Goal: Communication & Community: Answer question/provide support

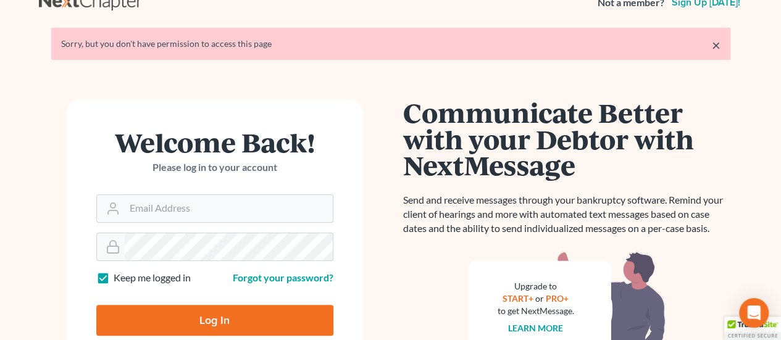
scroll to position [164, 0]
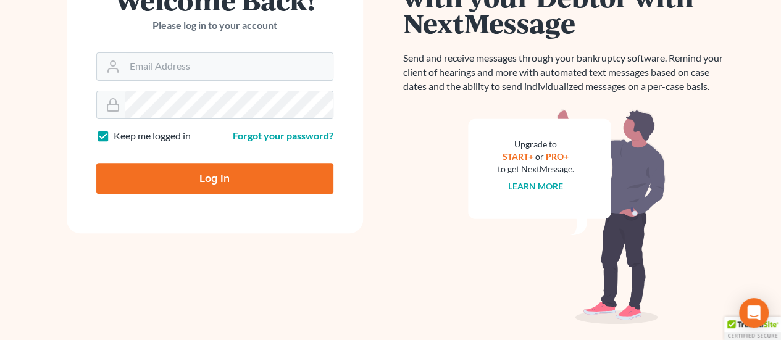
type input "phil@germainelaw.com"
click at [221, 172] on input "Log In" at bounding box center [214, 178] width 237 height 31
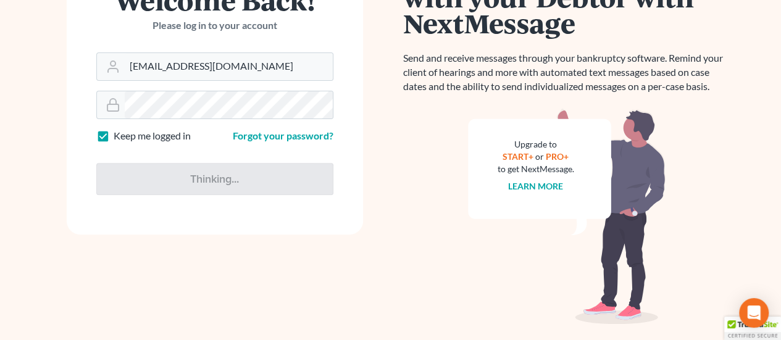
type input "Thinking..."
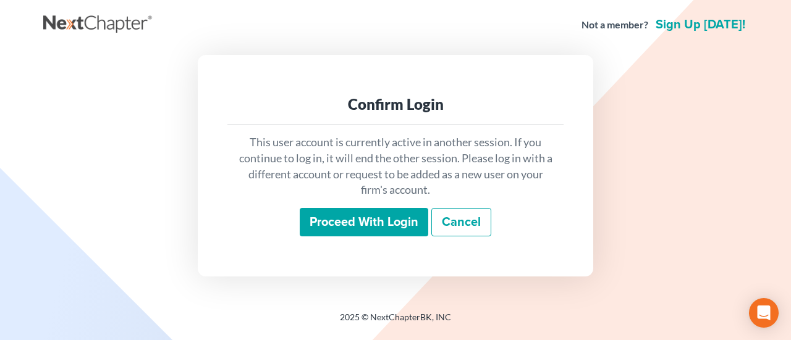
click at [392, 224] on input "Proceed with login" at bounding box center [364, 222] width 128 height 28
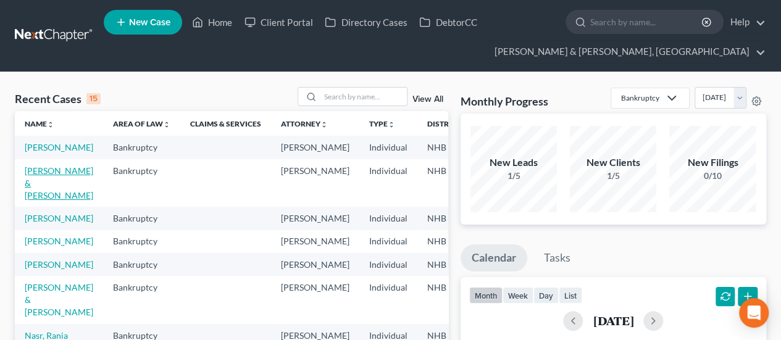
click at [42, 193] on link "[PERSON_NAME] & [PERSON_NAME]" at bounding box center [59, 183] width 69 height 35
select select "6"
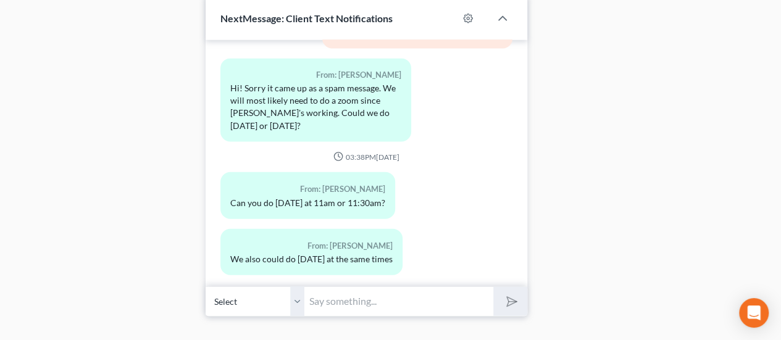
scroll to position [1104, 0]
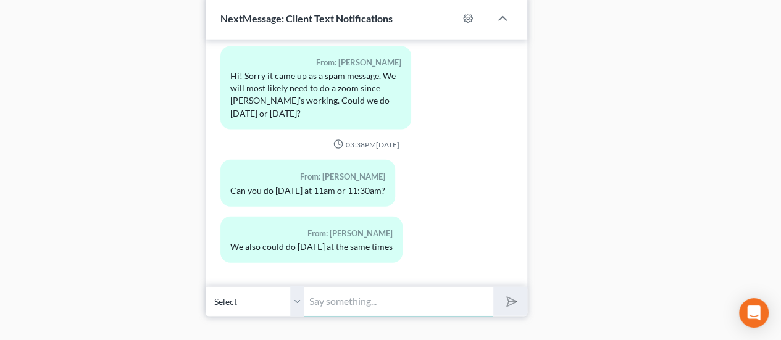
click at [358, 309] on input "text" at bounding box center [399, 302] width 189 height 30
type input "Ill send a calendar invite!"
click at [494, 287] on button "submit" at bounding box center [511, 301] width 34 height 29
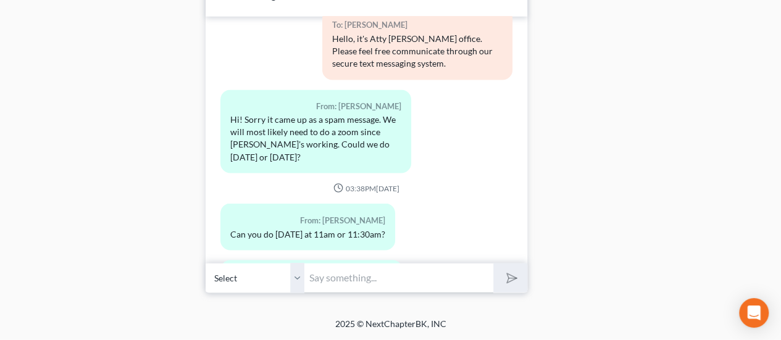
scroll to position [1532, 0]
click at [398, 278] on input "text" at bounding box center [399, 278] width 189 height 30
type input "done"
click at [494, 264] on button "submit" at bounding box center [511, 278] width 34 height 29
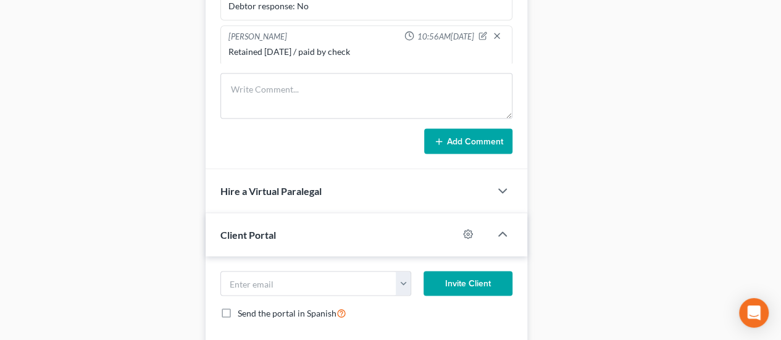
scroll to position [0, 0]
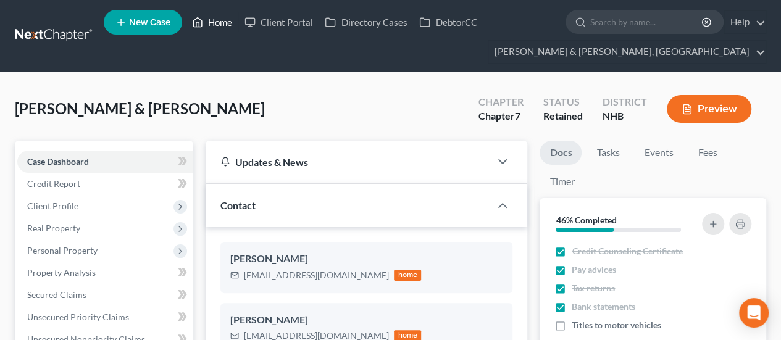
click at [211, 16] on link "Home" at bounding box center [212, 22] width 53 height 22
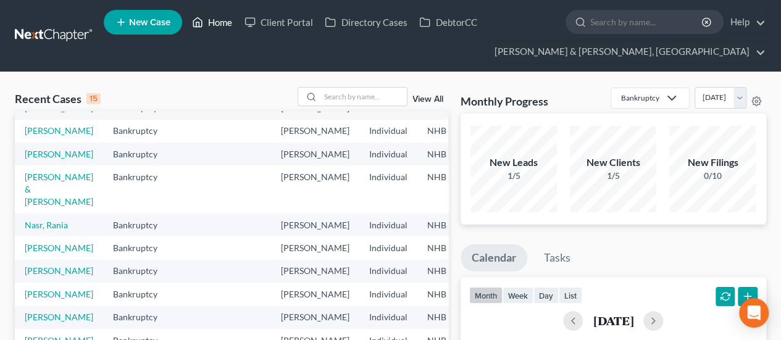
scroll to position [124, 0]
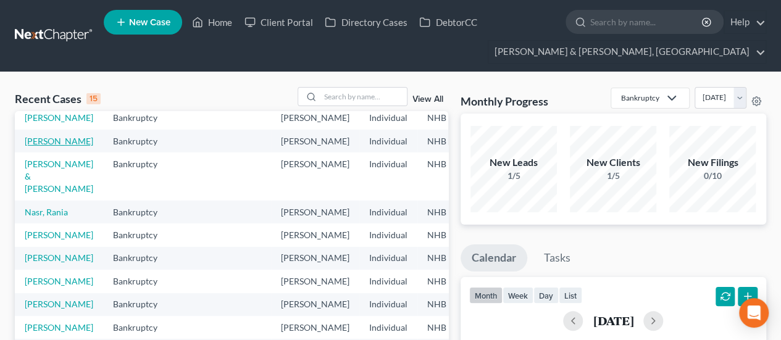
click at [35, 146] on link "[PERSON_NAME]" at bounding box center [59, 141] width 69 height 11
select select "10"
select select "4"
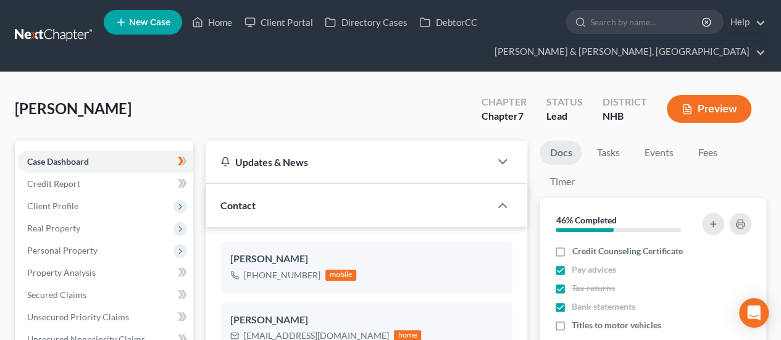
scroll to position [672, 0]
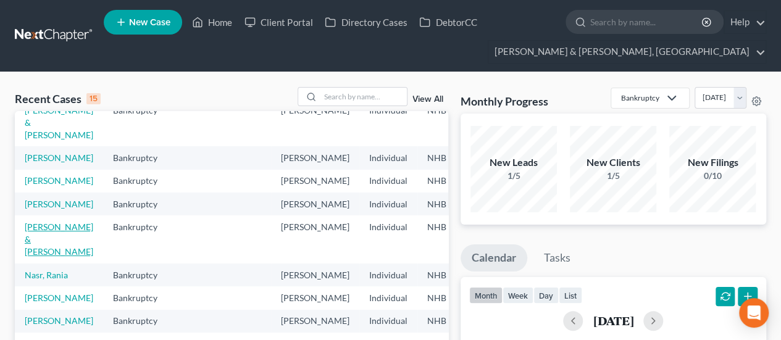
scroll to position [62, 0]
click at [41, 256] on link "[PERSON_NAME] & [PERSON_NAME]" at bounding box center [59, 238] width 69 height 35
select select "6"
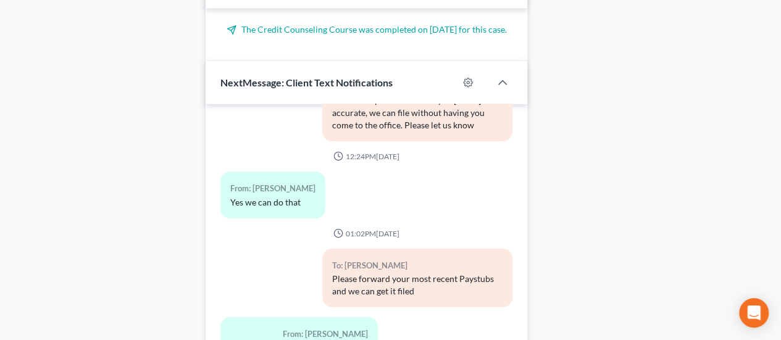
scroll to position [1537, 0]
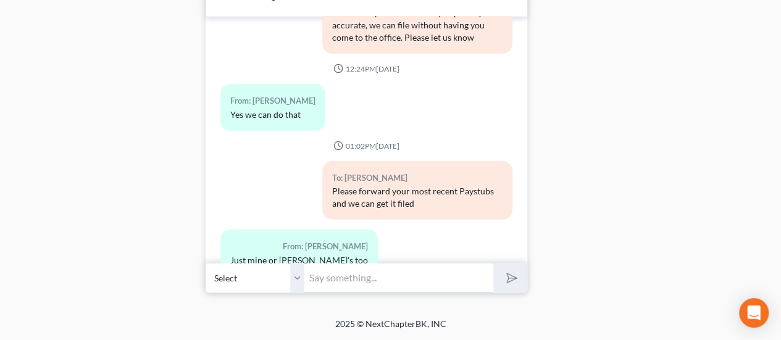
click at [440, 278] on input "text" at bounding box center [399, 278] width 189 height 30
click at [363, 280] on input "text" at bounding box center [399, 278] width 189 height 30
type input "Availability this week? Looking to button up your filing! Phone or video works …"
click at [494, 264] on button "submit" at bounding box center [511, 278] width 34 height 29
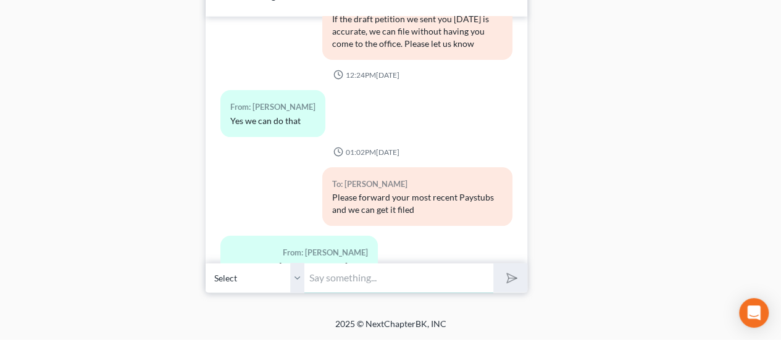
scroll to position [2385, 0]
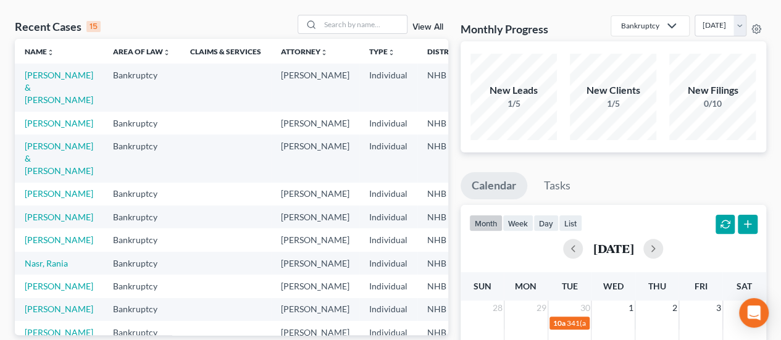
scroll to position [103, 0]
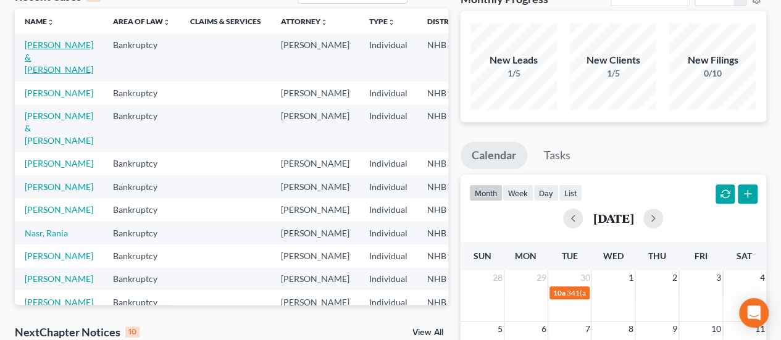
click at [38, 59] on link "[PERSON_NAME] & [PERSON_NAME]" at bounding box center [59, 57] width 69 height 35
select select "17"
select select "6"
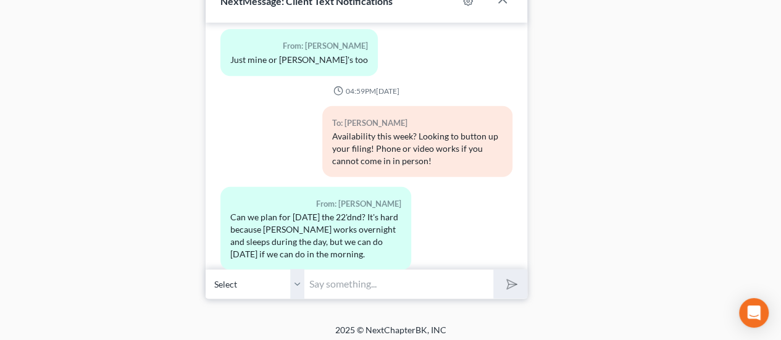
scroll to position [1526, 0]
click at [363, 285] on input "text" at bounding box center [399, 283] width 189 height 30
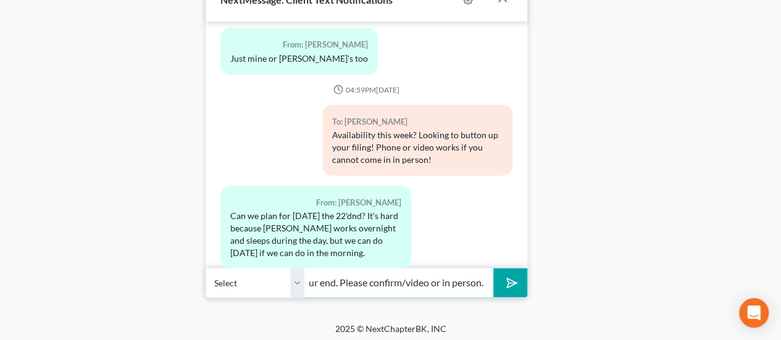
scroll to position [0, 156]
type input "[DATE][DATE] 1pm works on our end. Please confirm/video or in person."
click at [494, 269] on button "submit" at bounding box center [511, 283] width 34 height 29
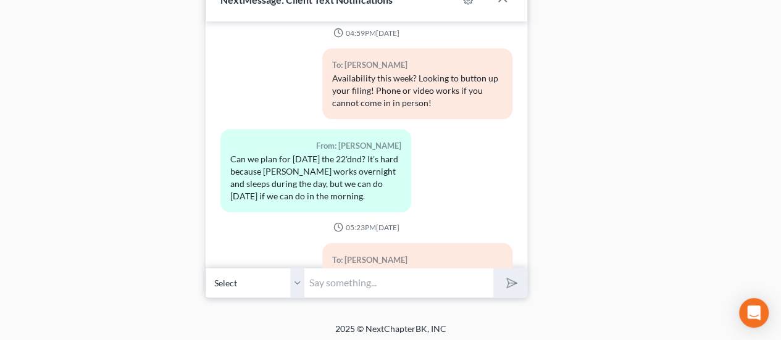
scroll to position [2704, 0]
